Goal: Information Seeking & Learning: Understand process/instructions

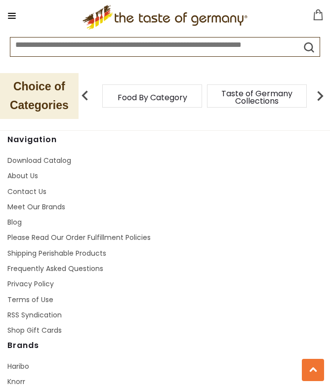
scroll to position [1619, 0]
click at [18, 171] on link "About Us" at bounding box center [22, 176] width 31 height 10
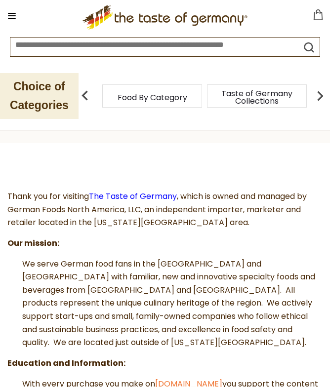
click at [16, 10] on button at bounding box center [12, 16] width 14 height 14
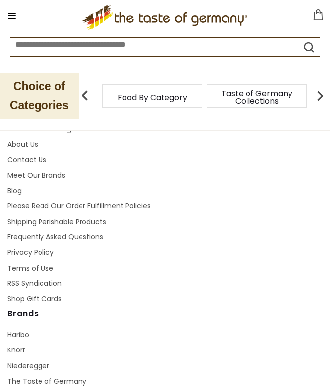
click at [13, 15] on button at bounding box center [12, 16] width 14 height 14
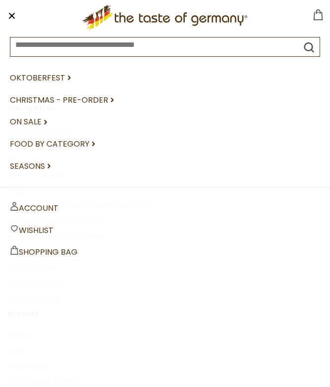
click at [16, 14] on button at bounding box center [12, 16] width 14 height 14
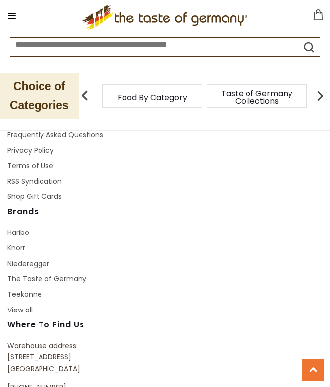
scroll to position [1749, 0]
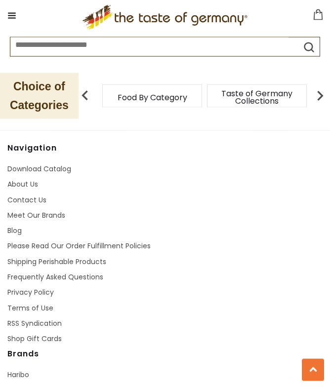
scroll to position [1609, 0]
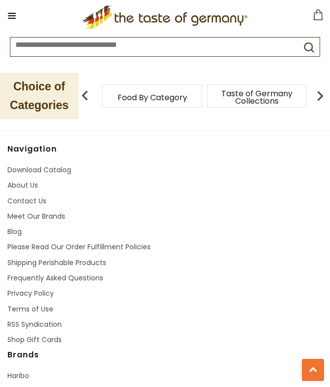
click at [20, 258] on link "Shipping Perishable Products" at bounding box center [56, 263] width 99 height 10
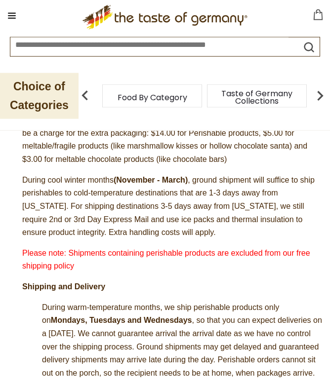
scroll to position [236, 0]
